Goal: Find contact information: Find contact information

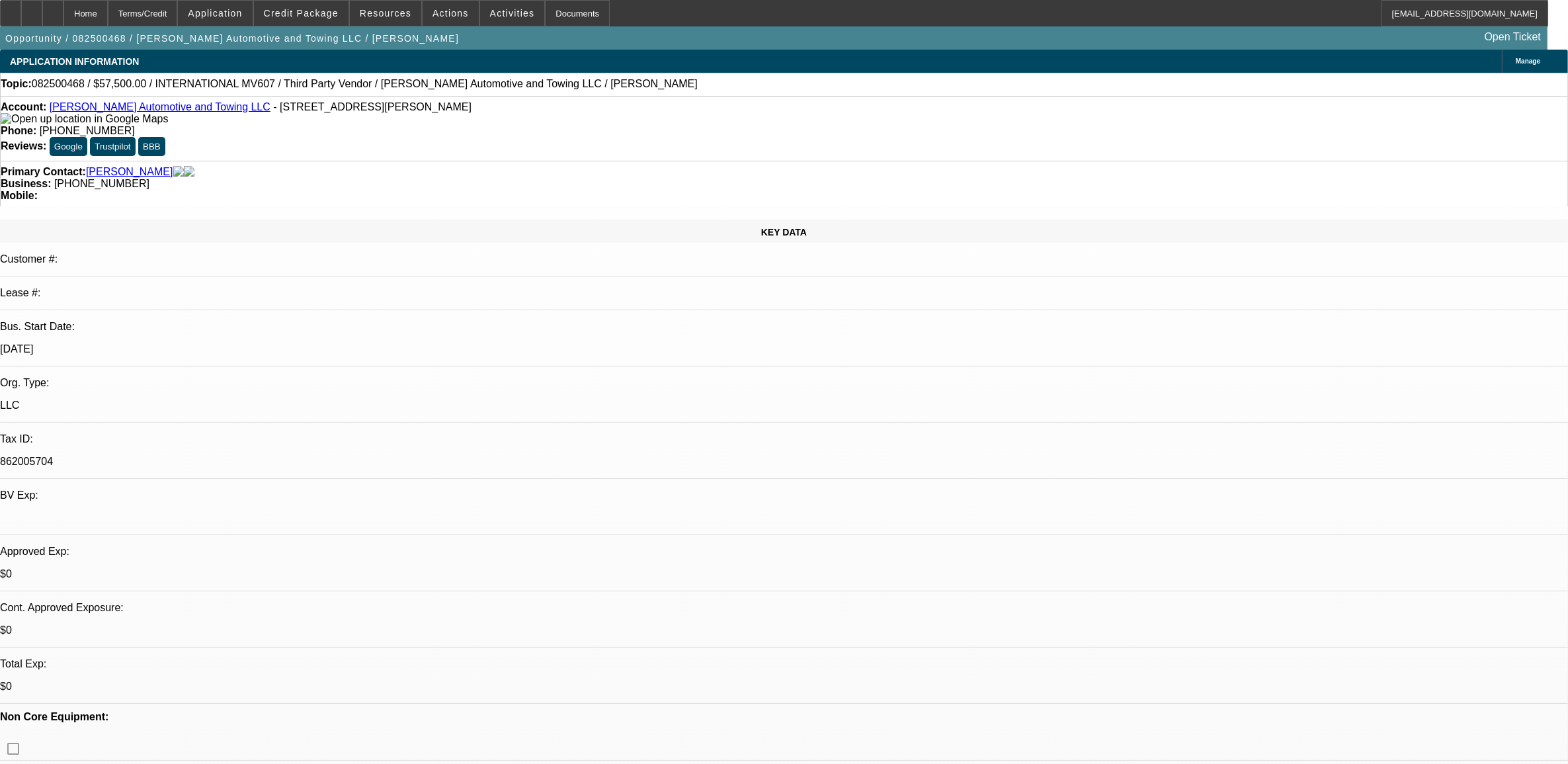
select select "0"
select select "2"
select select "0.1"
select select "0"
select select "2"
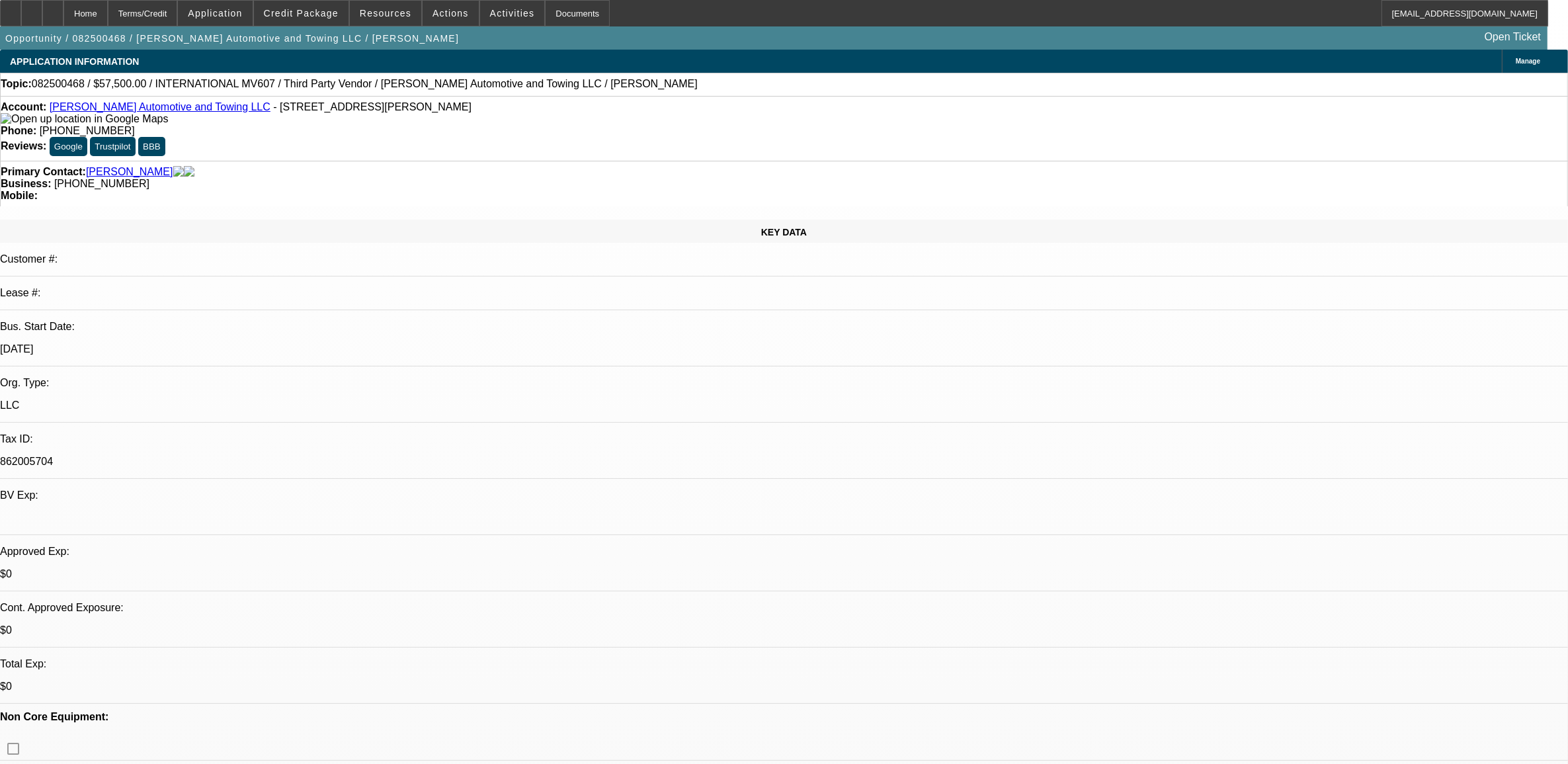
select select "0.1"
select select "0.2"
select select "2"
select select "0.1"
select select "0"
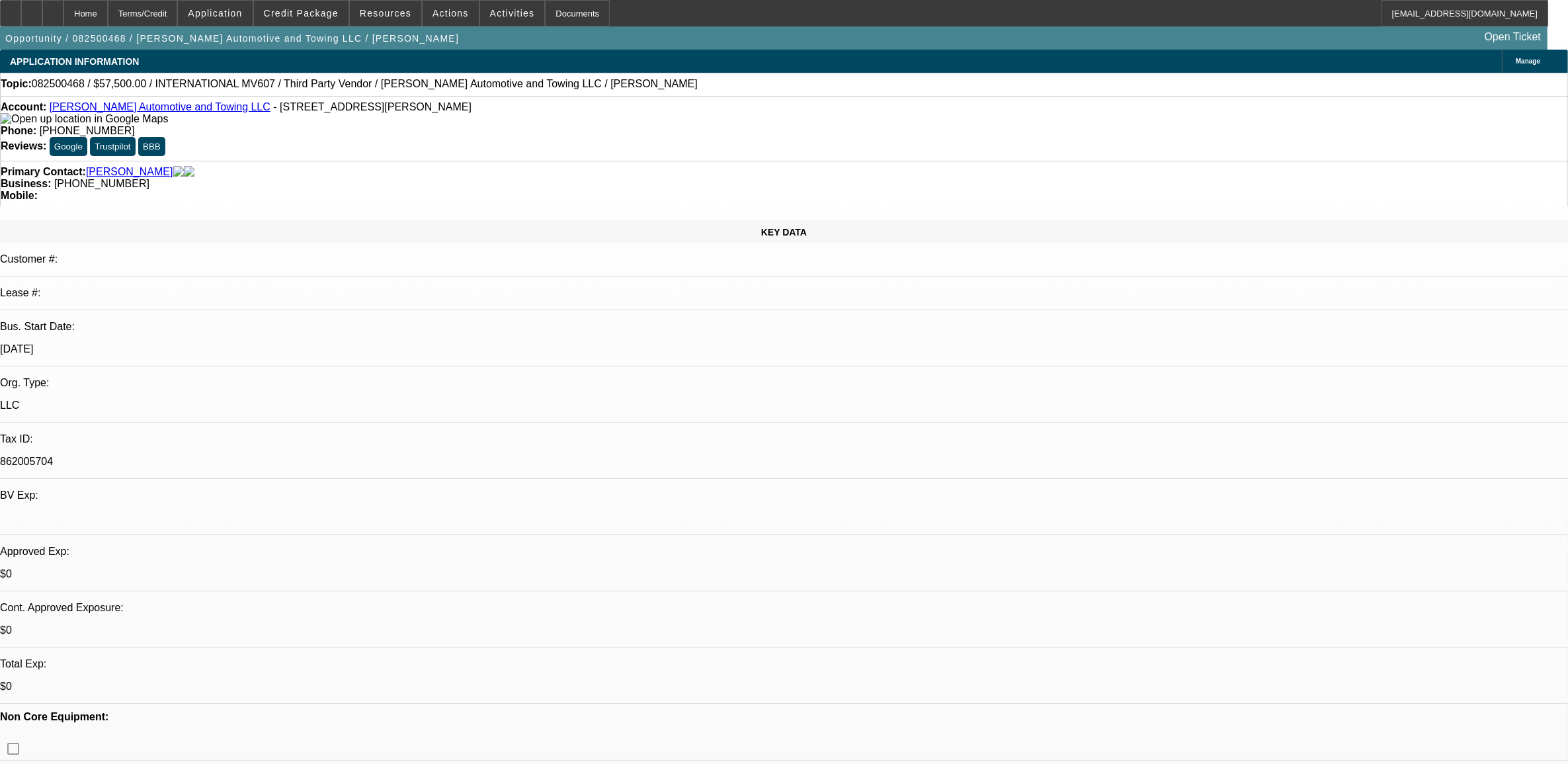
select select "2"
select select "0.1"
select select "1"
select select "2"
select select "4"
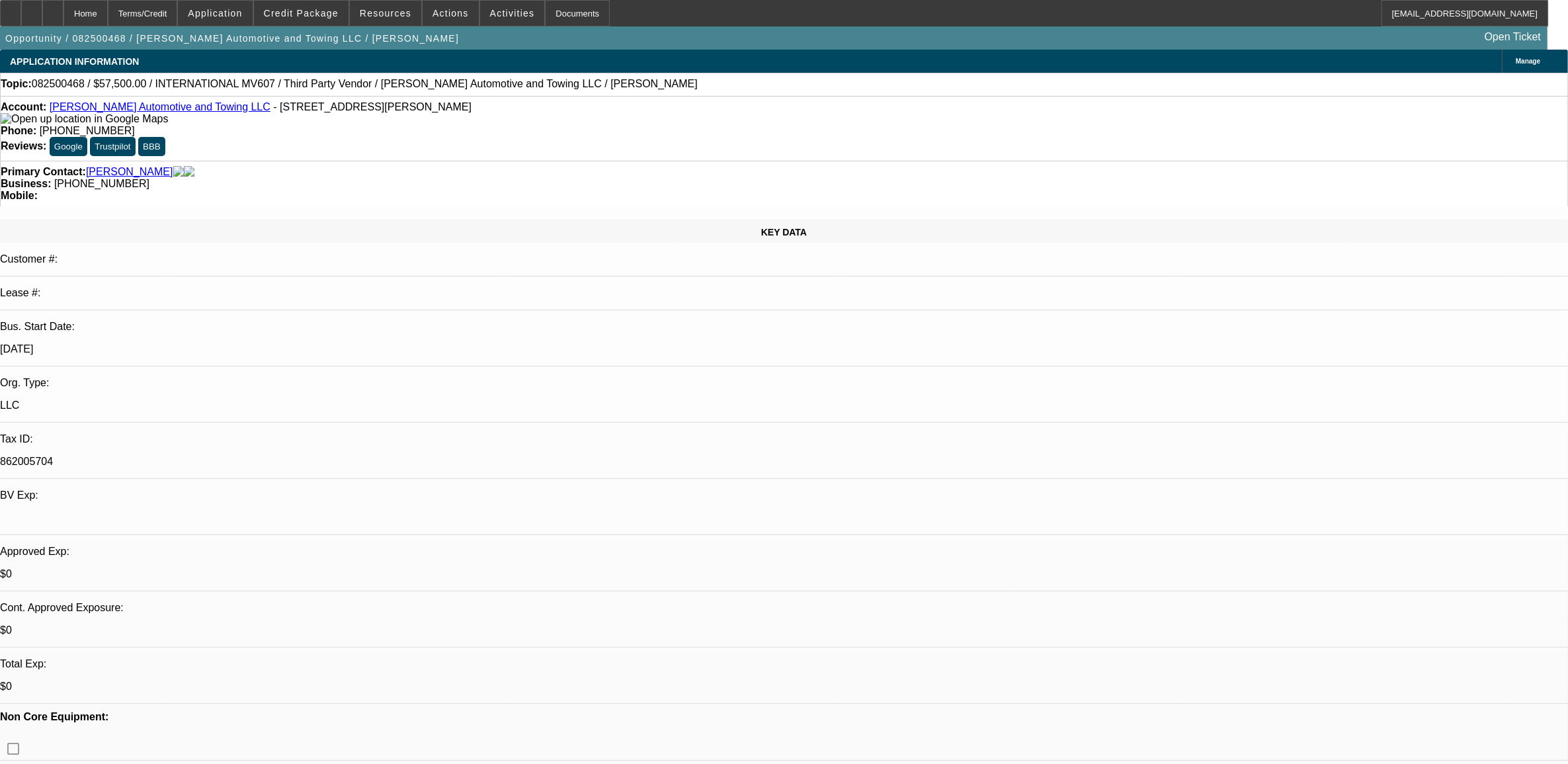
select select "1"
select select "2"
select select "4"
select select "1"
select select "2"
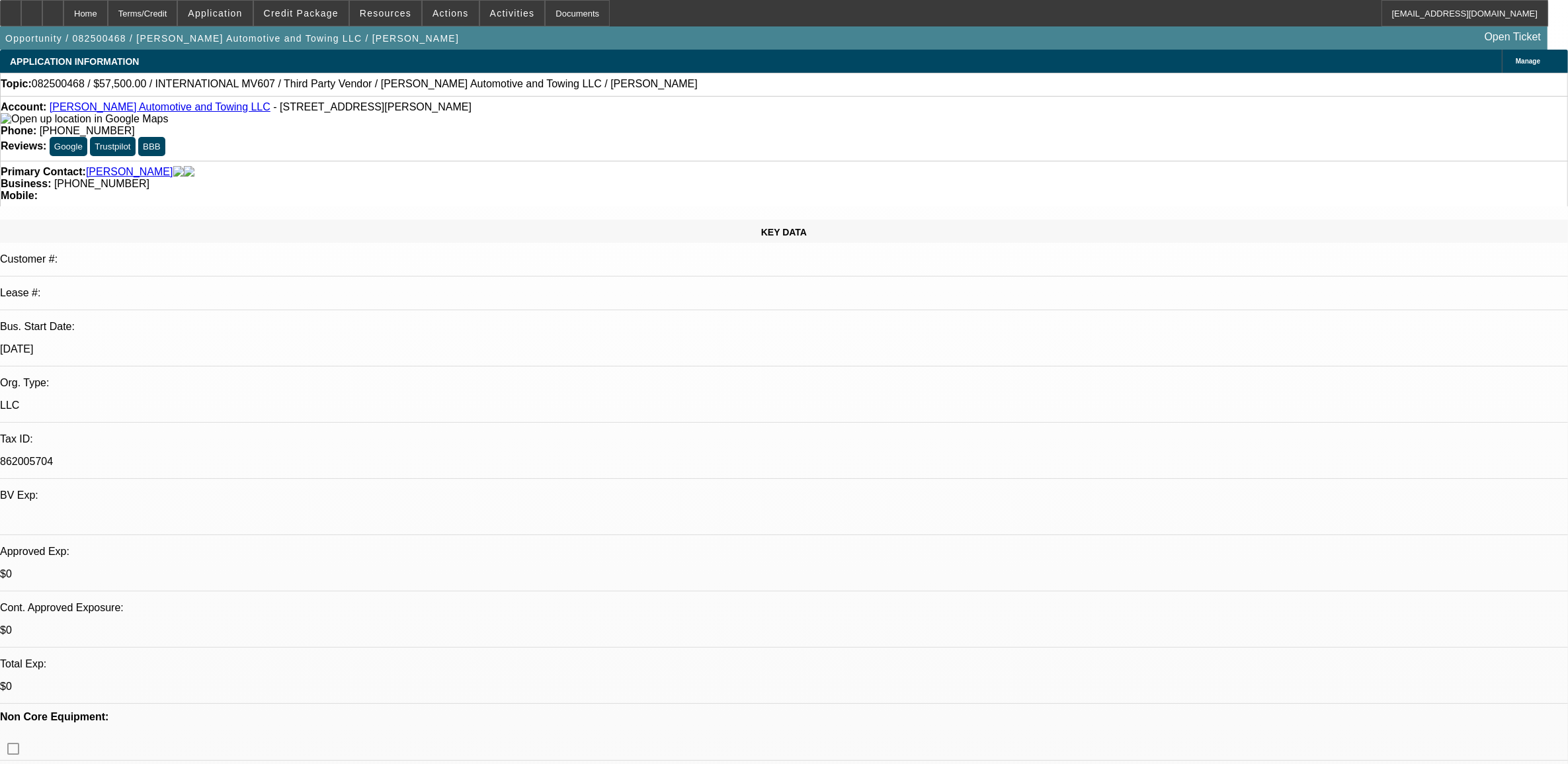
select select "4"
select select "1"
select select "2"
select select "4"
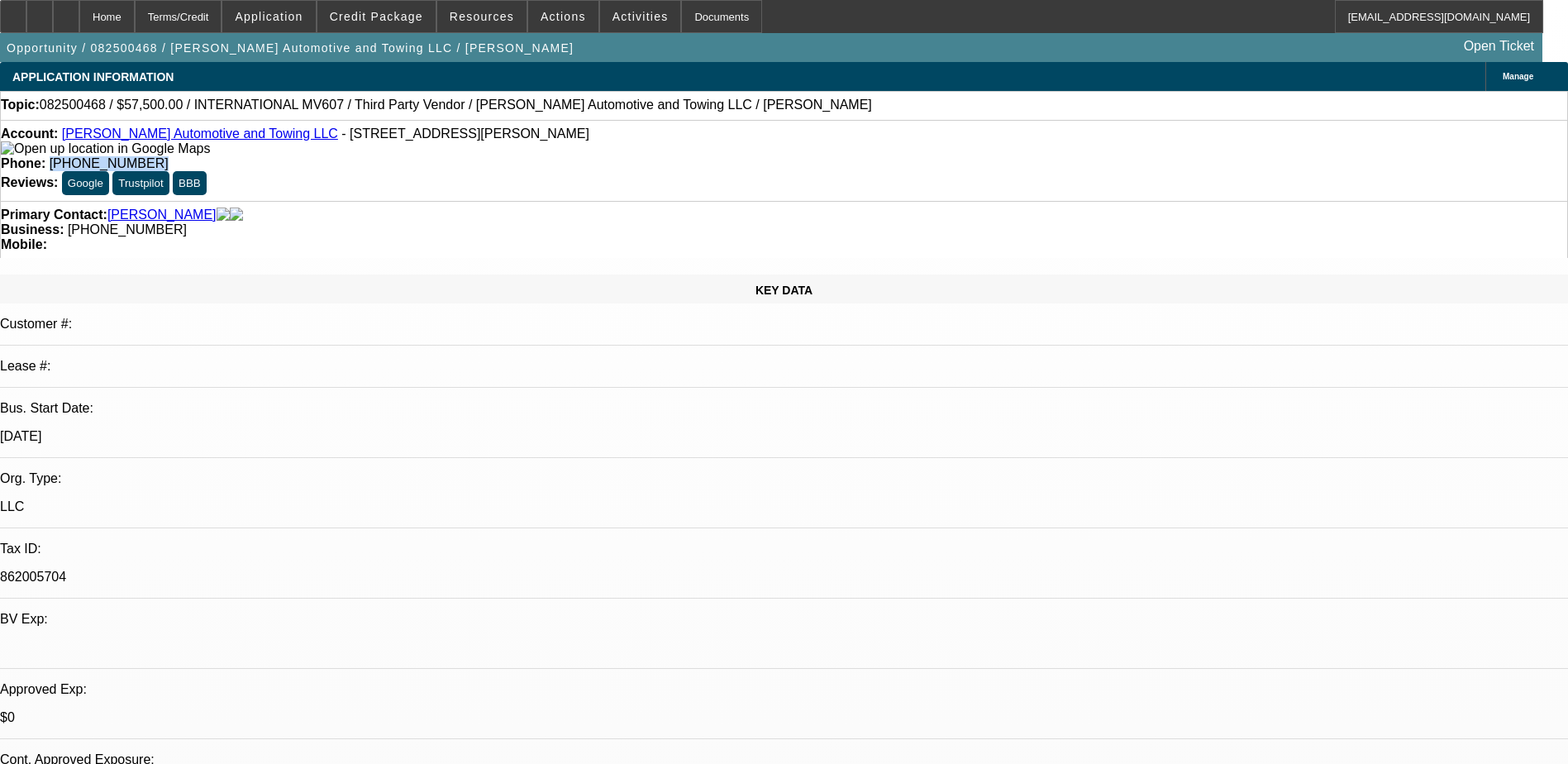
drag, startPoint x: 640, startPoint y: 137, endPoint x: 574, endPoint y: 131, distance: 66.3
click at [574, 157] on div "Phone: [PHONE_NUMBER]" at bounding box center [784, 164] width 1567 height 15
drag, startPoint x: 574, startPoint y: 131, endPoint x: 629, endPoint y: 138, distance: 55.4
copy span "[PHONE_NUMBER]"
